Goal: Task Accomplishment & Management: Complete application form

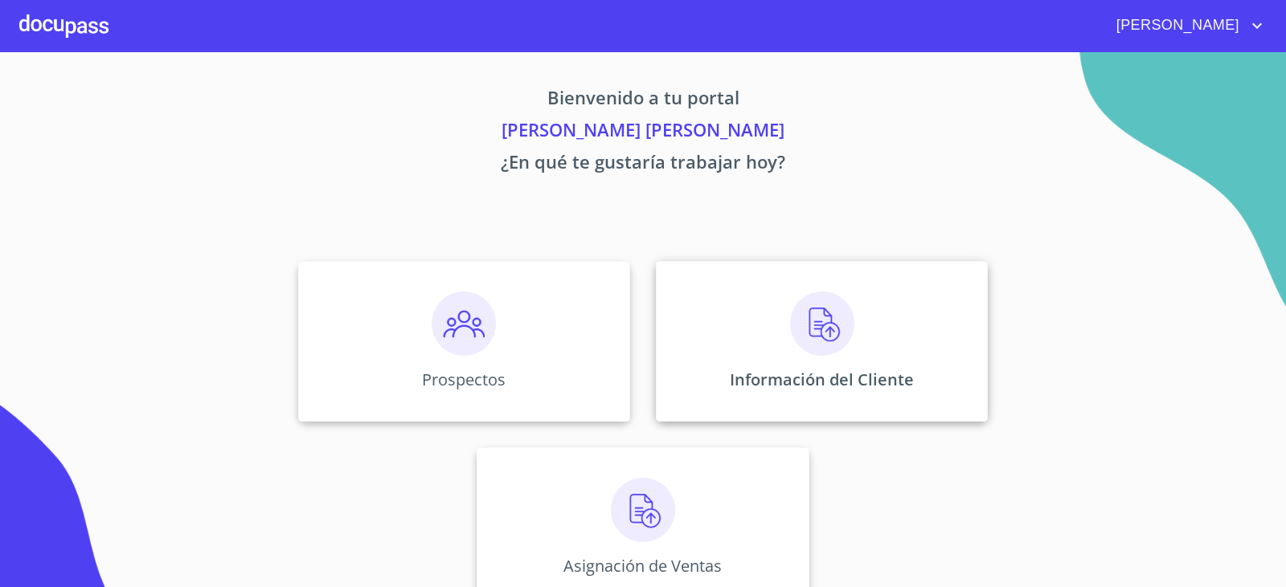
click at [738, 345] on div "Información del Cliente" at bounding box center [822, 341] width 332 height 161
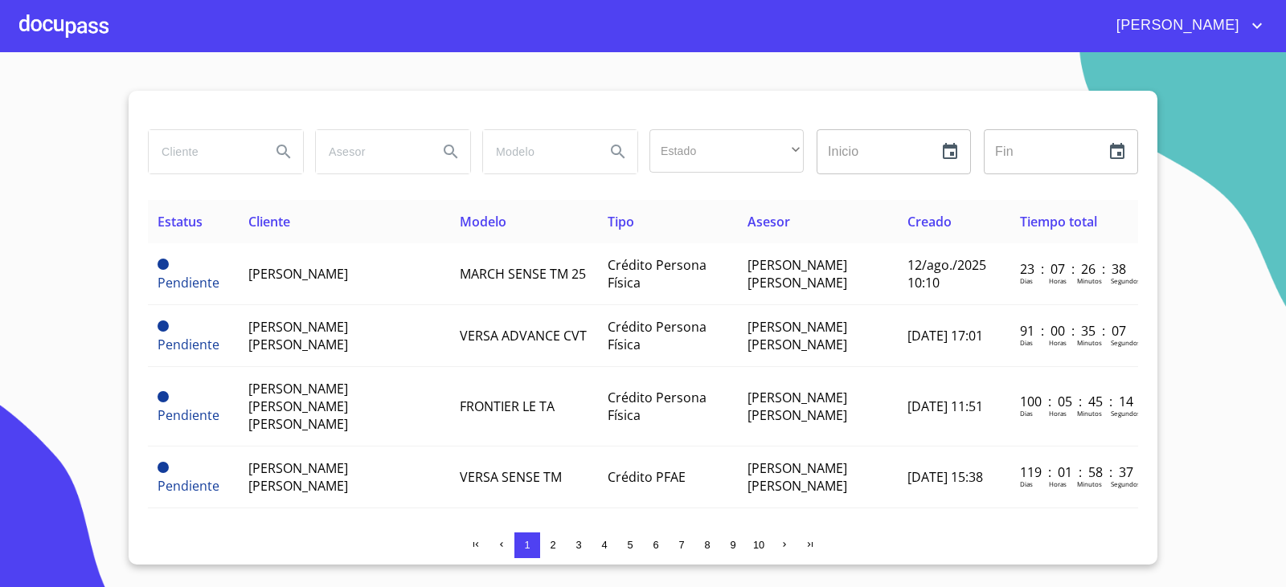
click at [223, 141] on input "search" at bounding box center [203, 151] width 109 height 43
type input "[PERSON_NAME]"
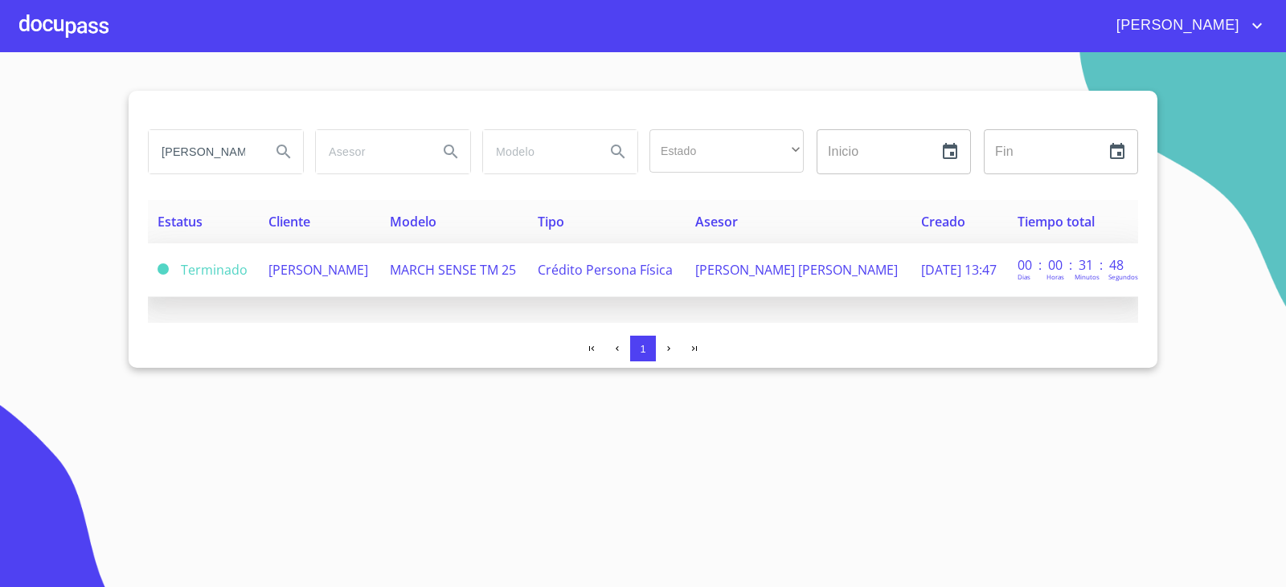
click at [562, 263] on span "Crédito Persona Física" at bounding box center [605, 270] width 135 height 18
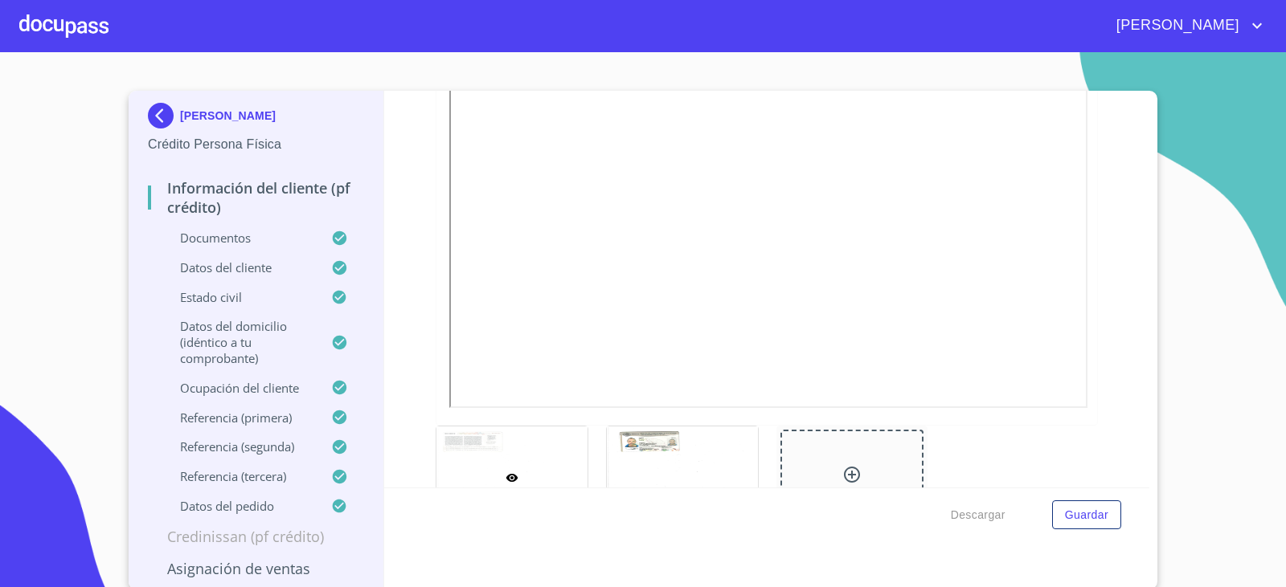
scroll to position [321, 0]
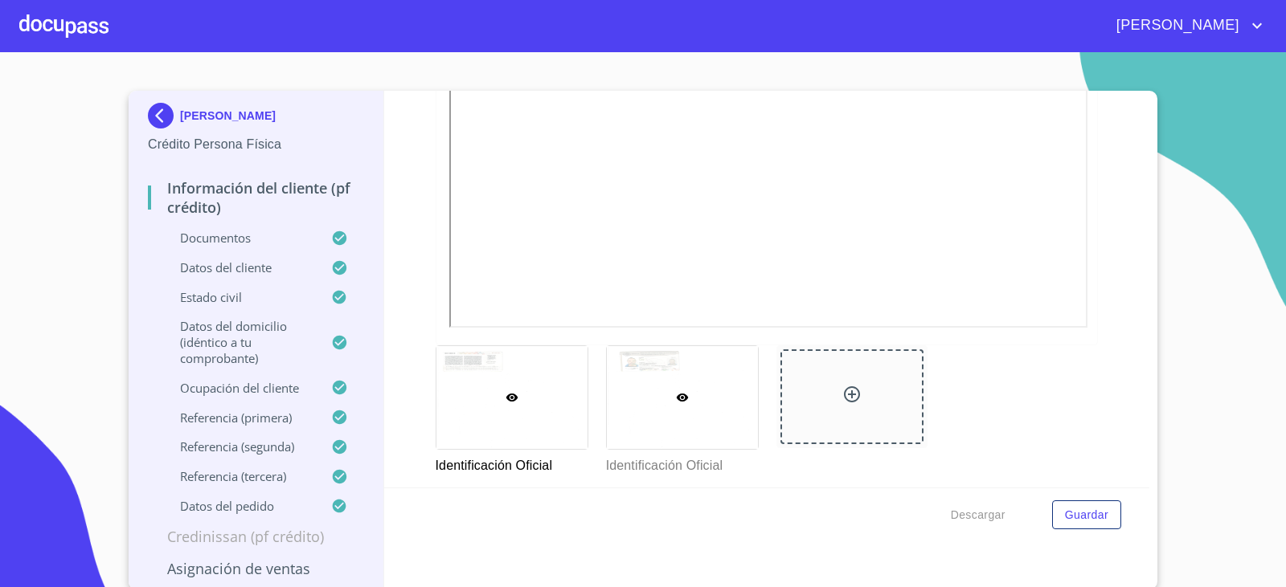
click at [680, 375] on div at bounding box center [682, 397] width 151 height 103
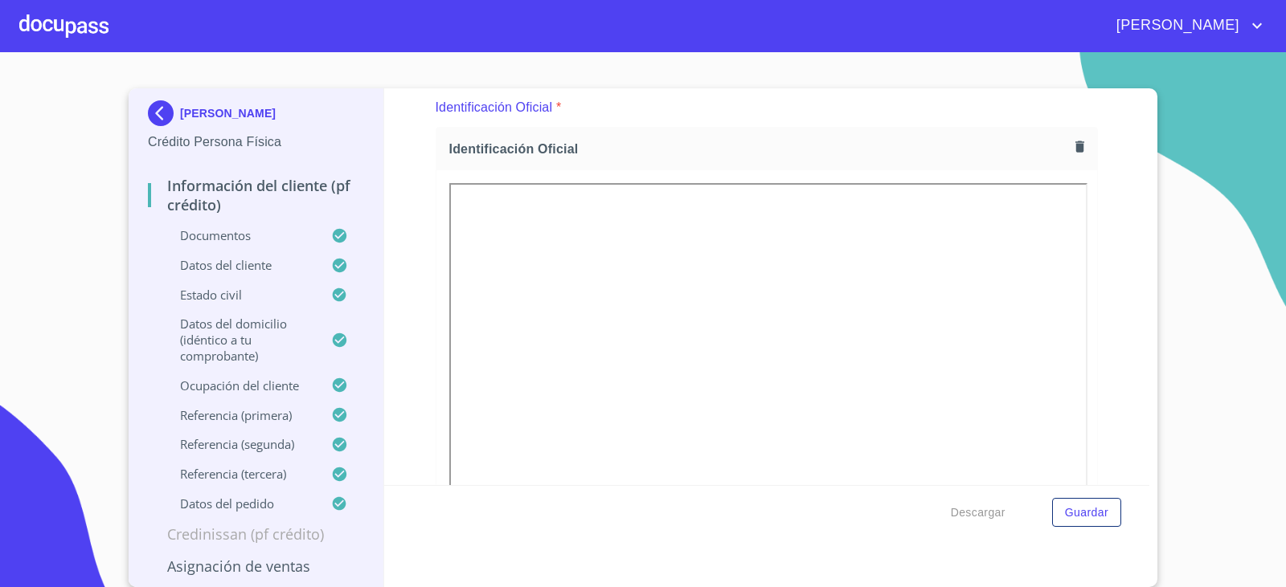
scroll to position [12, 0]
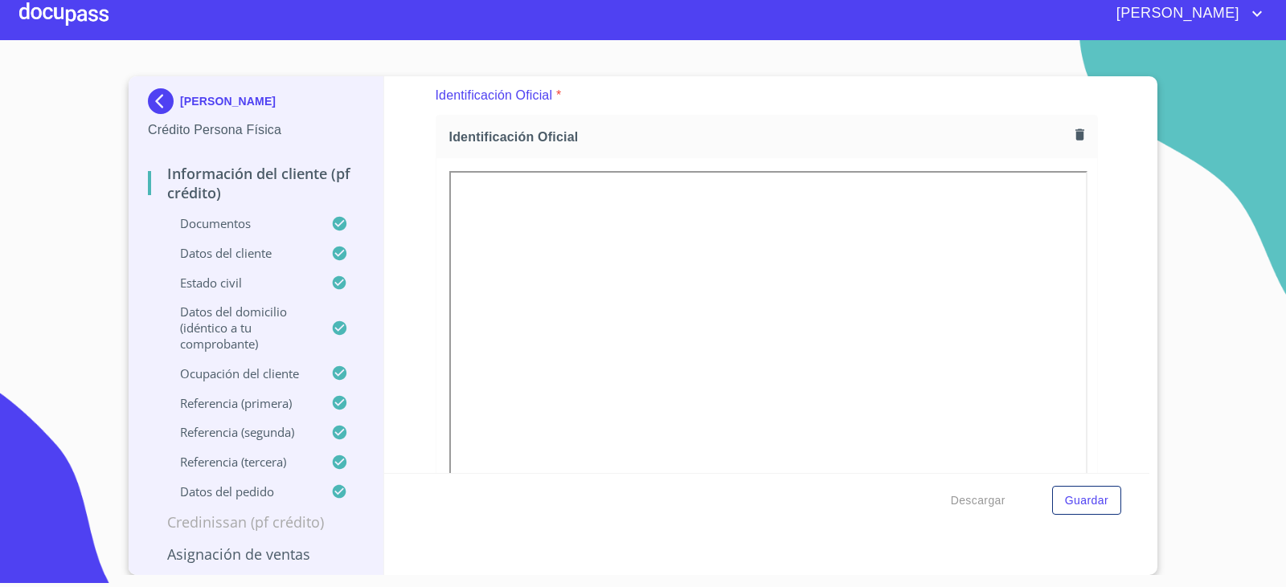
click at [54, 20] on div at bounding box center [63, 13] width 89 height 51
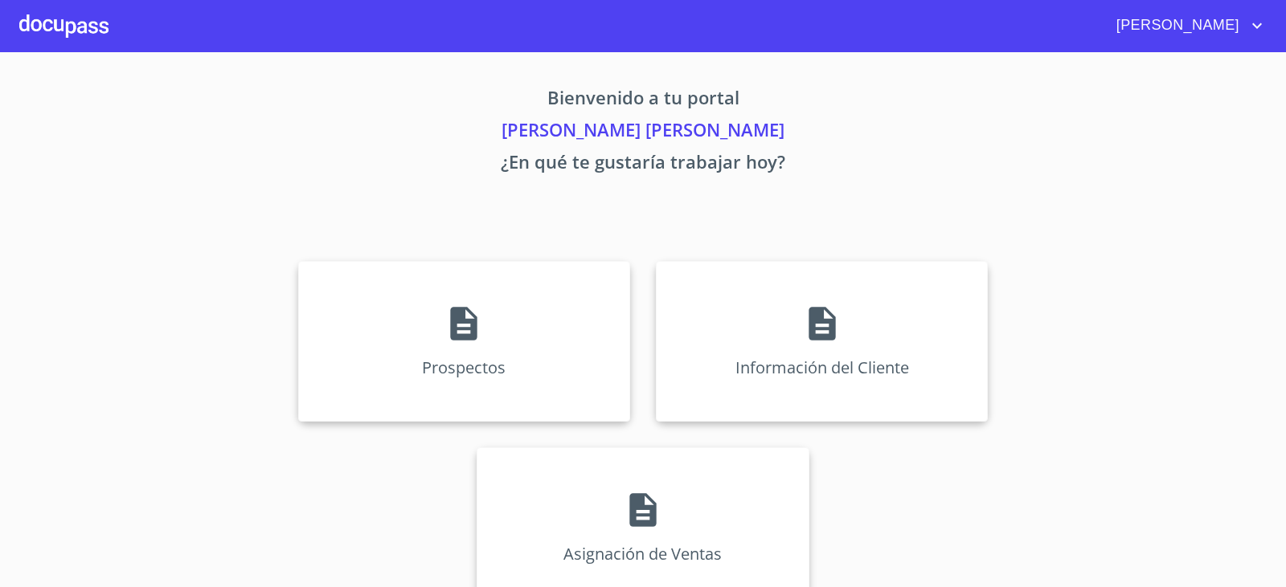
click at [770, 285] on div "Prospectos Información del Cliente Asignación de Ventas" at bounding box center [643, 434] width 996 height 373
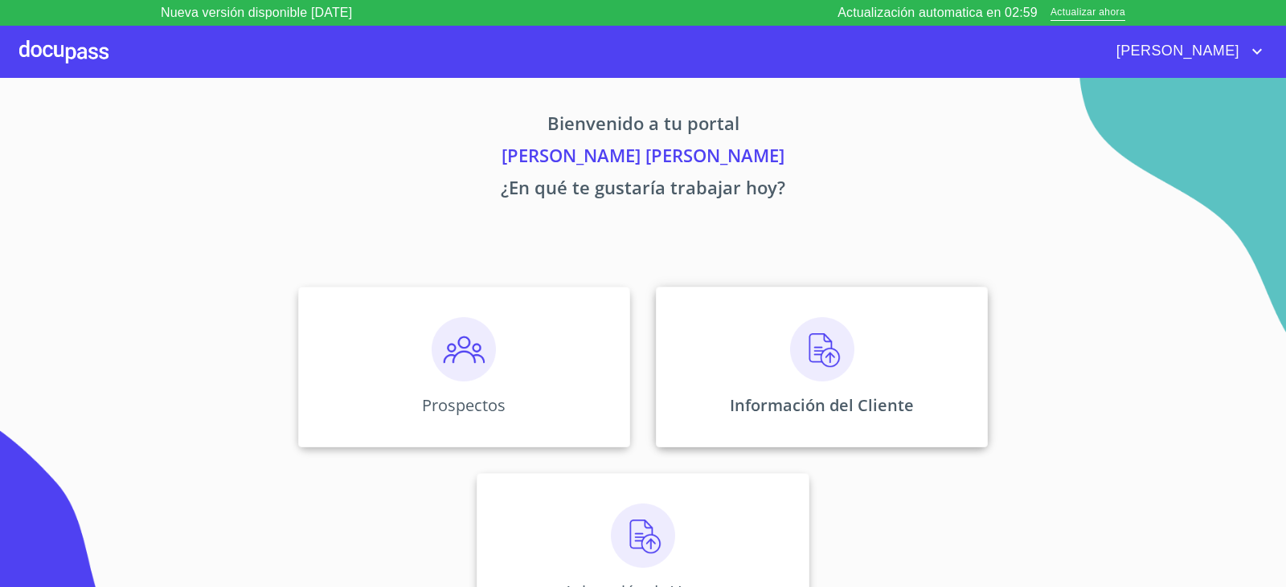
click at [771, 332] on div "Información del Cliente" at bounding box center [822, 367] width 332 height 161
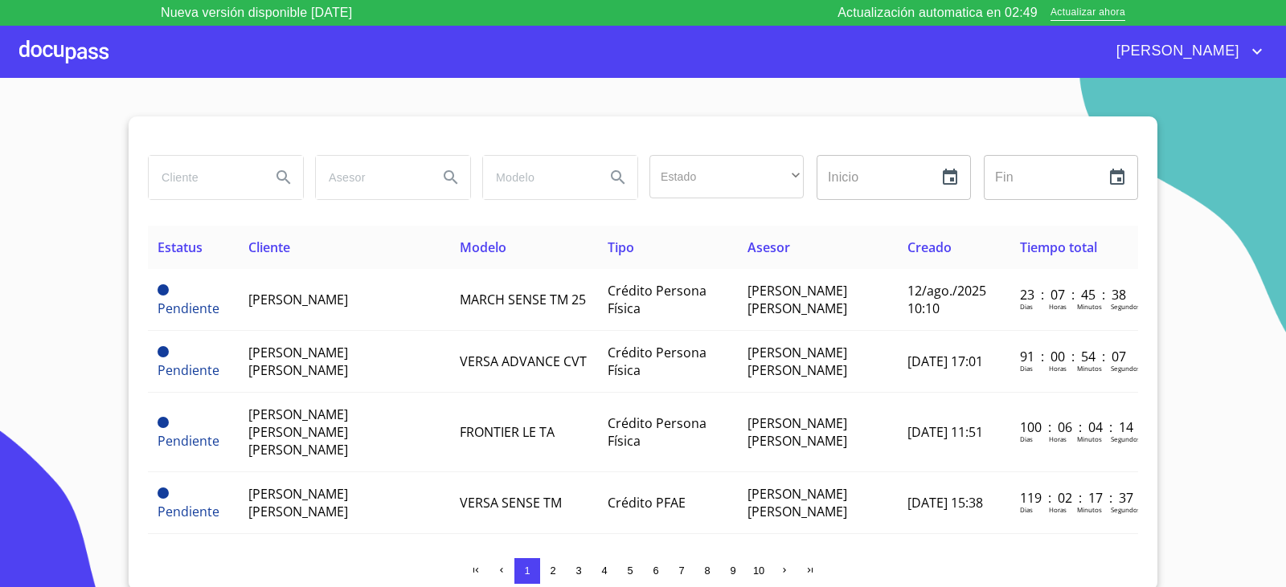
click at [229, 190] on input "search" at bounding box center [203, 177] width 109 height 43
type input "[PERSON_NAME]"
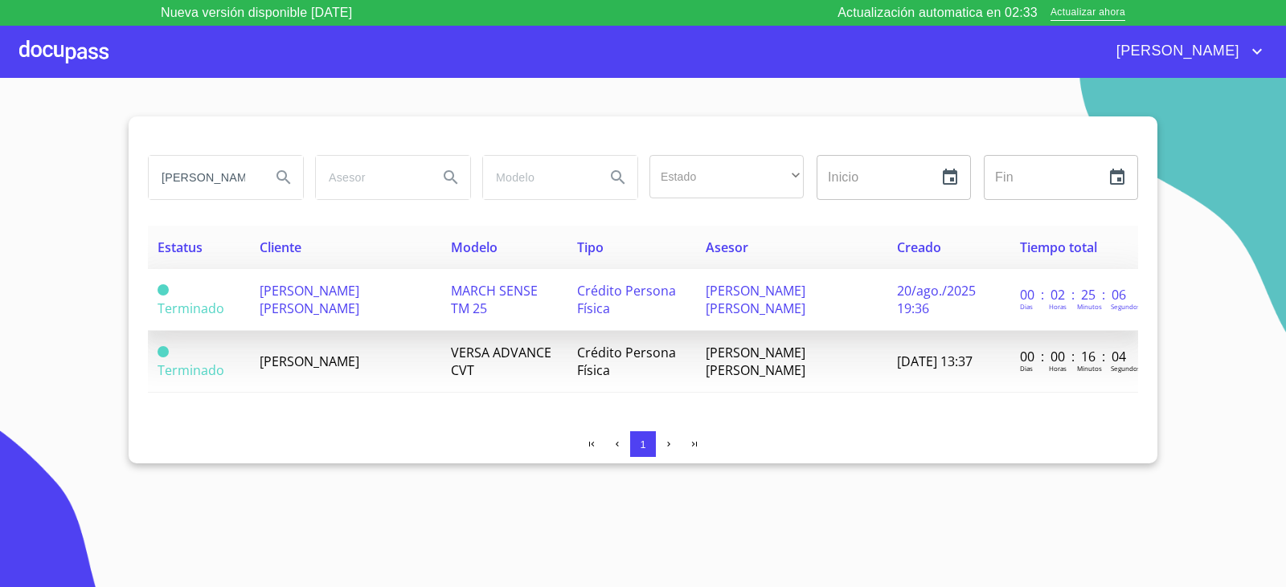
click at [343, 313] on td "[PERSON_NAME] [PERSON_NAME]" at bounding box center [345, 300] width 191 height 62
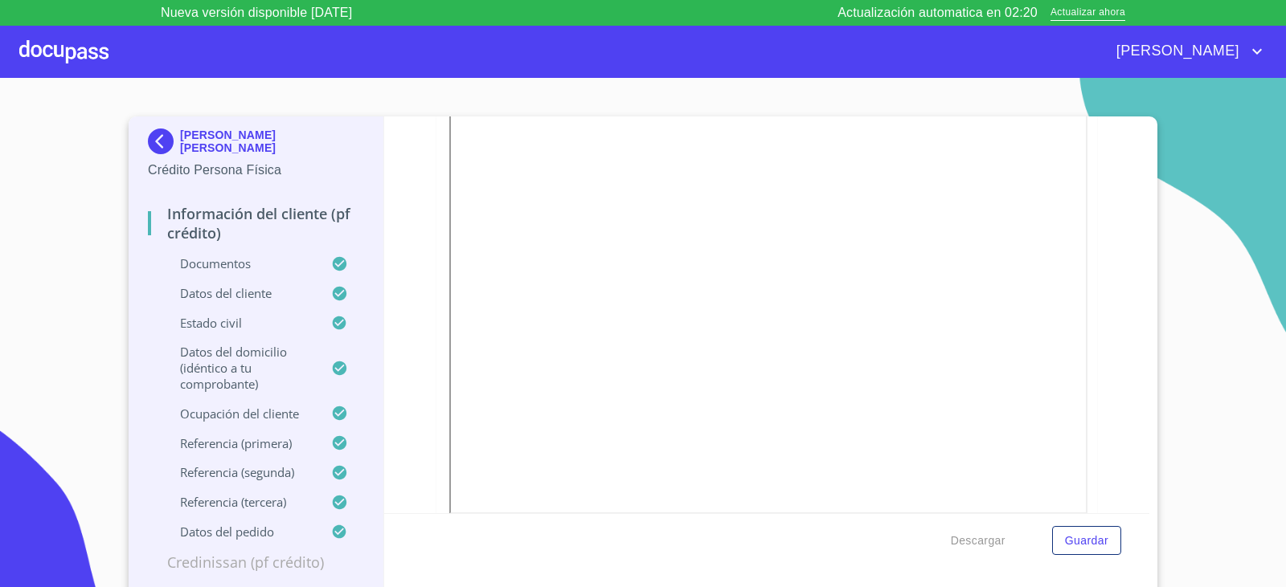
scroll to position [482, 0]
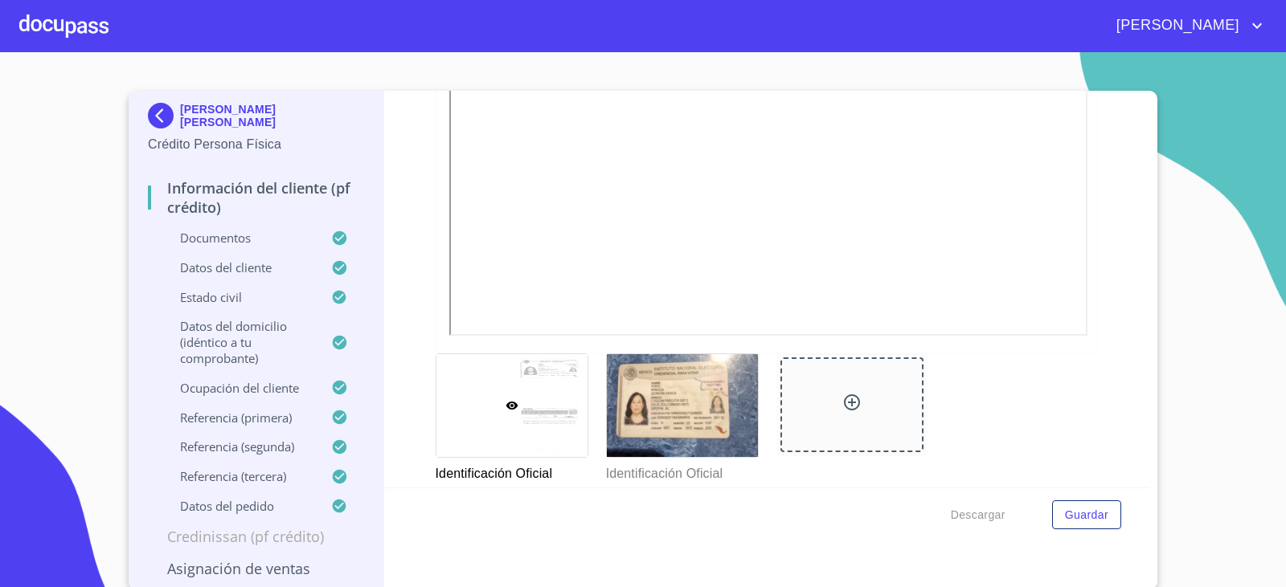
scroll to position [482, 0]
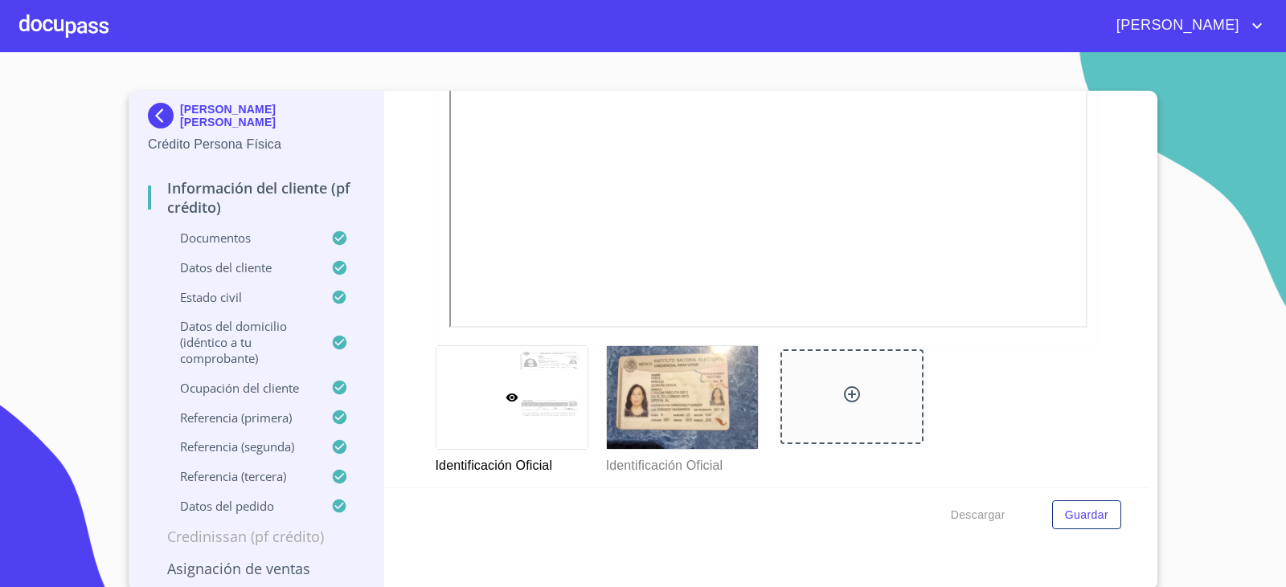
click at [86, 27] on div at bounding box center [63, 25] width 89 height 51
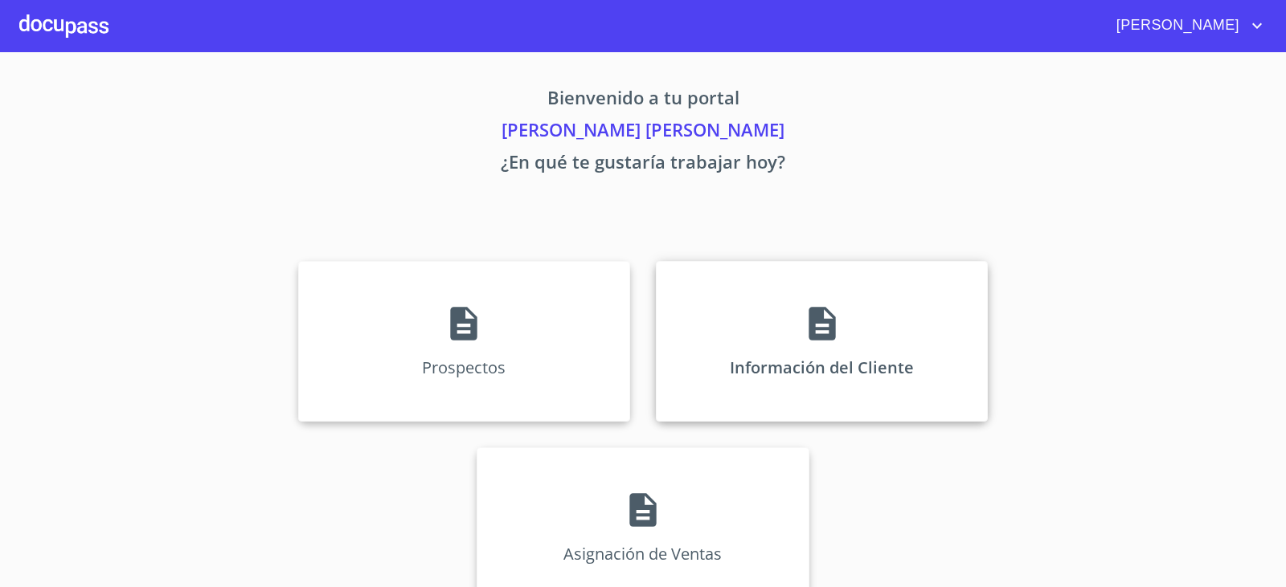
click at [763, 290] on div "Información del Cliente" at bounding box center [822, 341] width 332 height 161
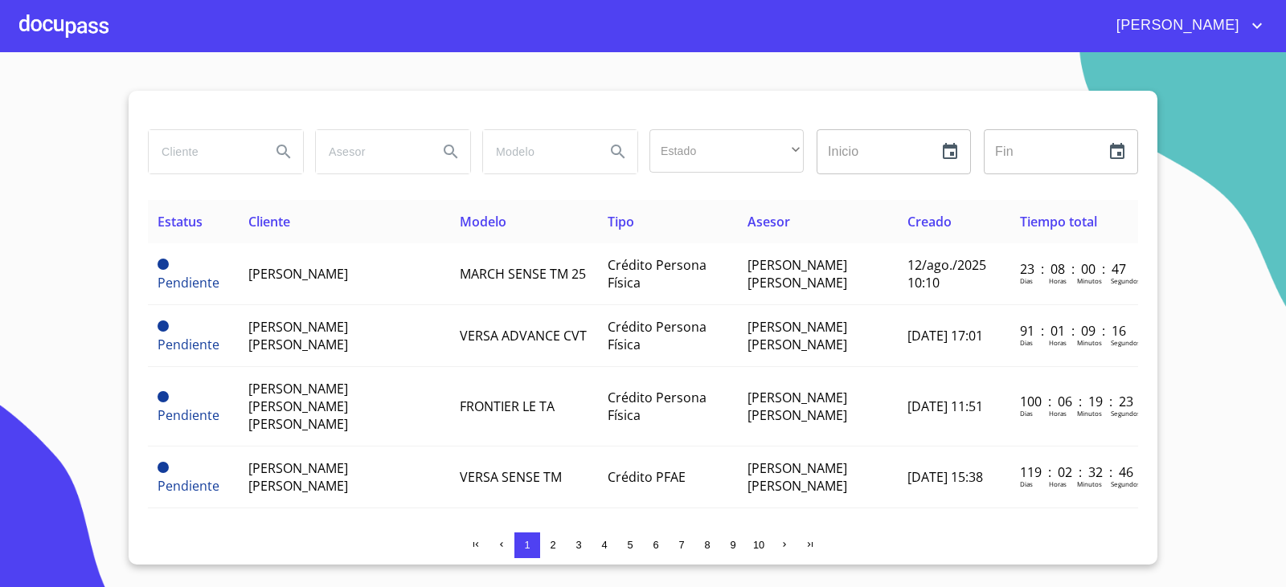
click at [247, 138] on input "search" at bounding box center [203, 151] width 109 height 43
type input "MARCELA PANTOJA"
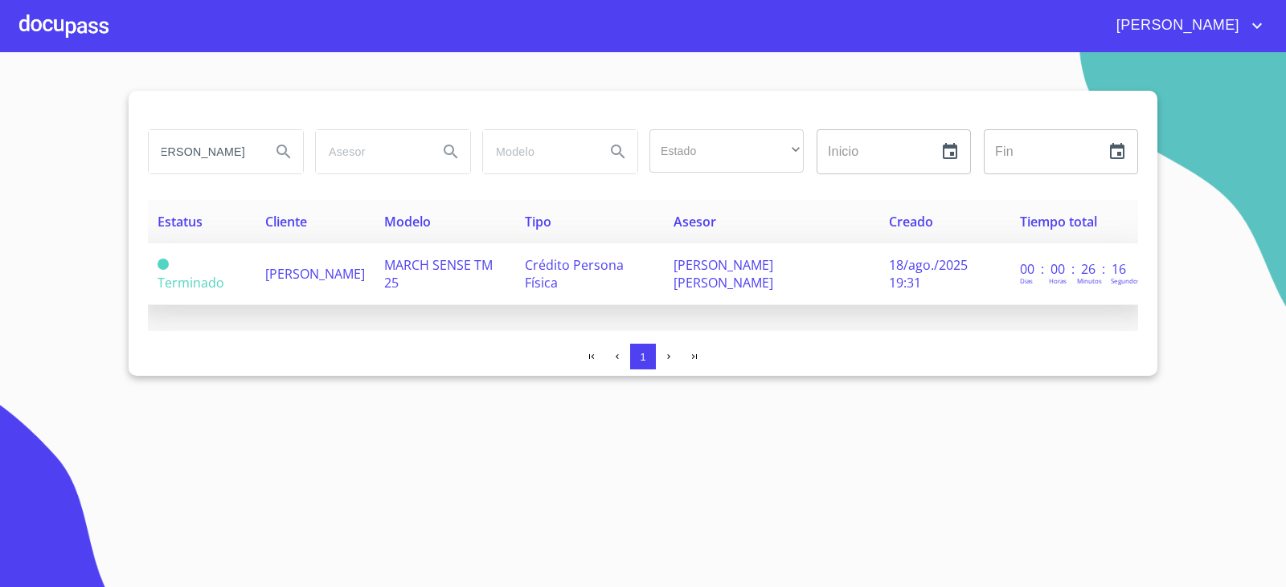
click at [345, 268] on span "MARCELA PANTOJA AGUILAR" at bounding box center [315, 274] width 100 height 18
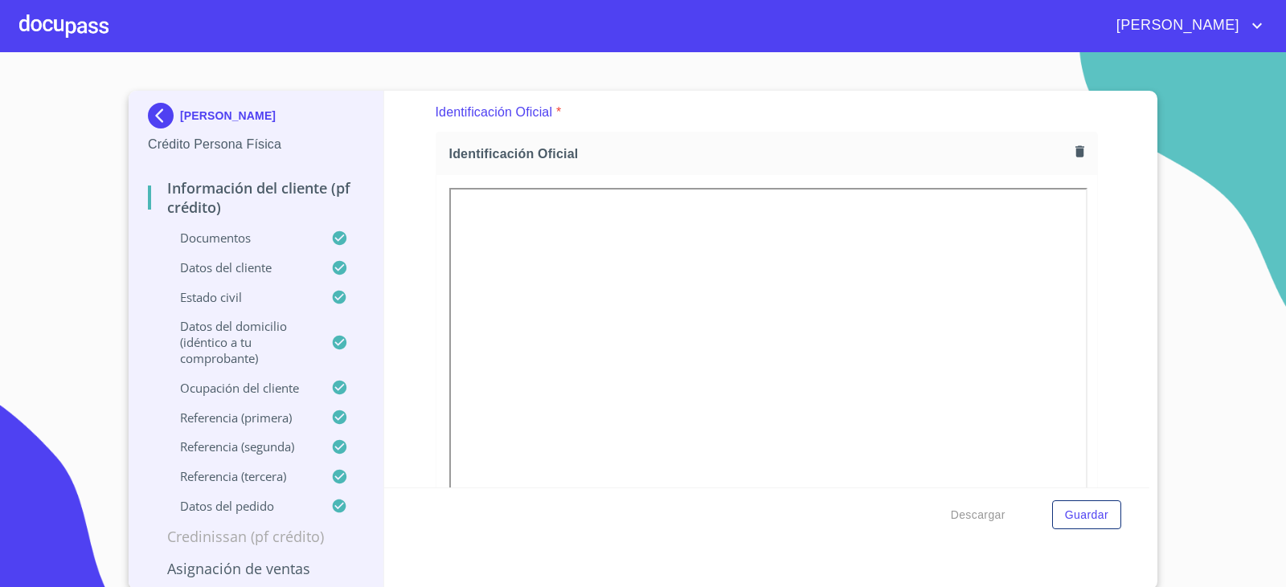
scroll to position [161, 0]
